Goal: Find specific fact: Find specific fact

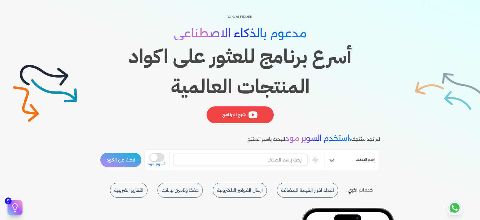
scroll to position [62, 0]
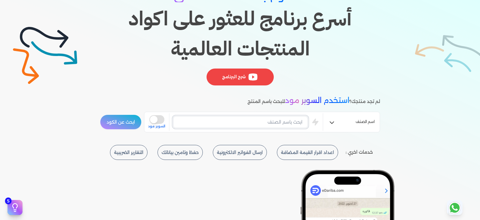
click at [266, 122] on input "text" at bounding box center [240, 122] width 135 height 12
type input "h"
type input "ا"
click at [100, 114] on button "ابحث عن الكود" at bounding box center [121, 121] width 42 height 15
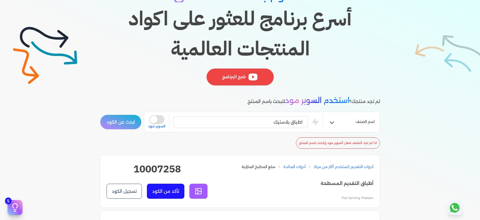
click at [279, 127] on div "اطباق بلاستيك is super mode السوبر مود" at bounding box center [235, 121] width 175 height 17
click at [279, 122] on input "اطباق بلاستيك" at bounding box center [240, 122] width 135 height 12
click at [279, 121] on input "اطباق بلاستيك" at bounding box center [240, 122] width 135 height 12
click at [280, 121] on input "اطباق بلاستيك" at bounding box center [240, 122] width 135 height 12
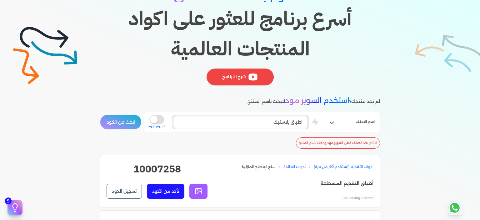
click at [281, 121] on input "اطباق بلاستيك" at bounding box center [240, 122] width 135 height 12
click at [110, 123] on button "ابحث عن الكود" at bounding box center [121, 121] width 42 height 15
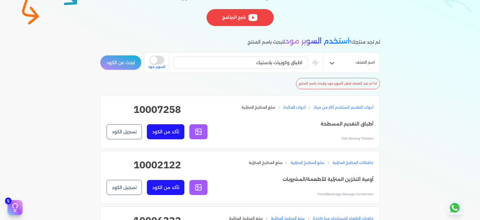
scroll to position [125, 0]
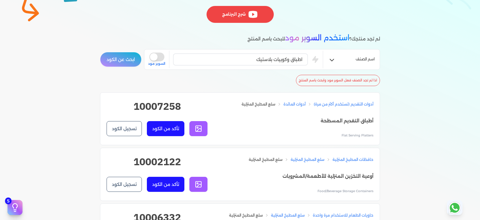
click at [168, 127] on button "تأكد من الكود" at bounding box center [165, 128] width 37 height 15
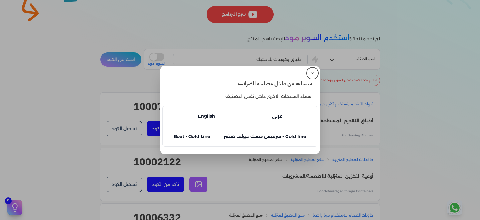
click at [310, 72] on button "✕" at bounding box center [312, 73] width 10 height 10
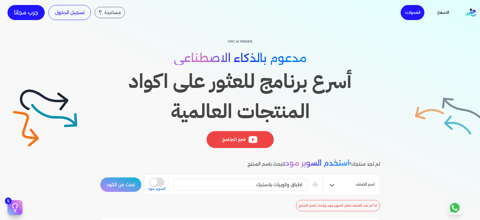
scroll to position [62, 0]
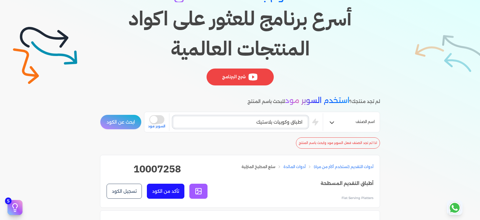
drag, startPoint x: 251, startPoint y: 123, endPoint x: 292, endPoint y: 121, distance: 41.3
click at [292, 121] on input "اطباق وكوبيات بلاستيك" at bounding box center [240, 122] width 135 height 12
type input "اطباق تستعمل مره واحده"
click at [100, 114] on button "ابحث عن الكود" at bounding box center [121, 121] width 42 height 15
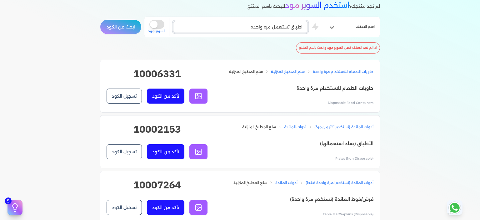
scroll to position [187, 0]
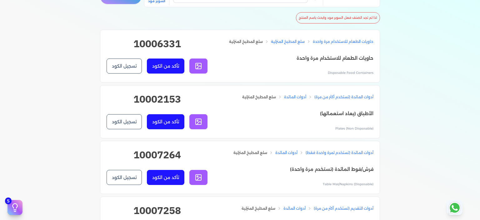
click at [160, 61] on button "تأكد من الكود" at bounding box center [165, 65] width 37 height 15
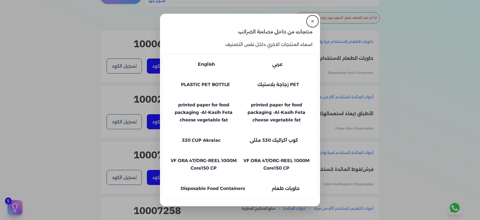
click at [310, 23] on button "✕" at bounding box center [312, 21] width 10 height 10
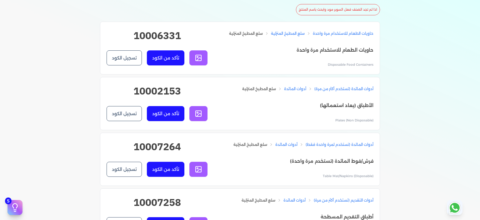
scroll to position [156, 0]
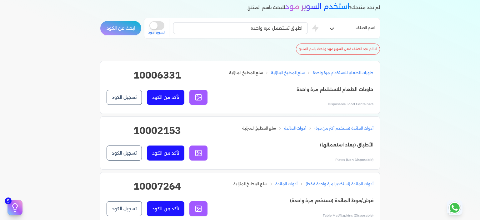
click at [159, 74] on h2 "10006331" at bounding box center [156, 77] width 101 height 20
copy h2 "10006331"
click at [279, 22] on input "اطباق تستعمل مره واحده" at bounding box center [240, 28] width 135 height 12
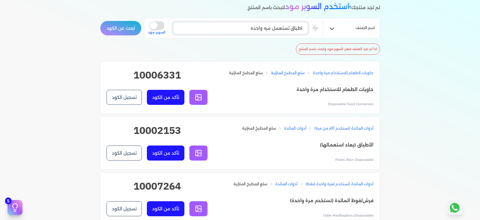
click at [279, 22] on input "اطباق تستعمل مره واحده" at bounding box center [240, 28] width 135 height 12
click at [154, 71] on h2 "10006331" at bounding box center [156, 77] width 101 height 20
copy h2 "10006331"
